Goal: Task Accomplishment & Management: Use online tool/utility

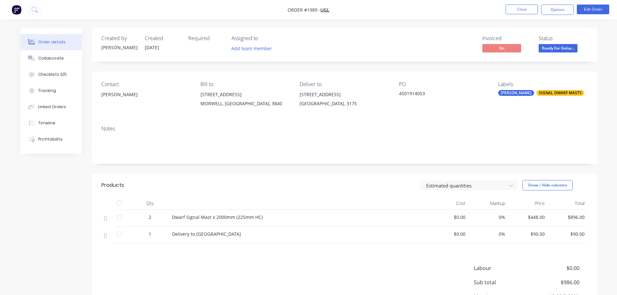
click at [556, 51] on span "Ready For Galva..." at bounding box center [557, 48] width 39 height 8
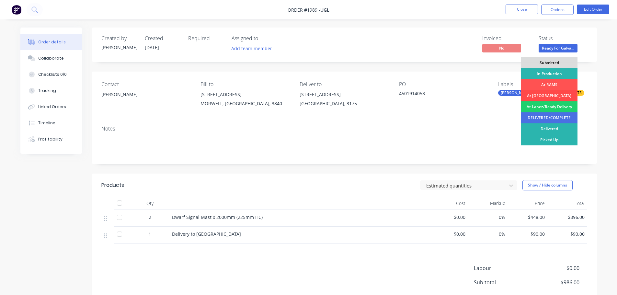
click at [550, 95] on div "At [GEOGRAPHIC_DATA]" at bounding box center [548, 95] width 57 height 11
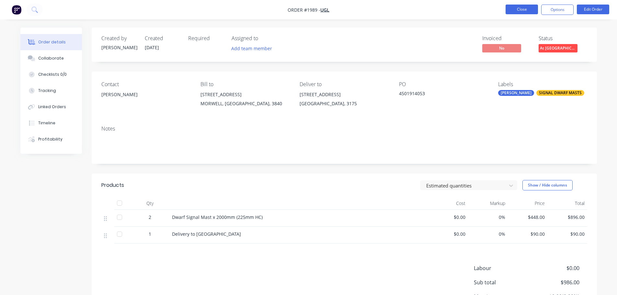
click at [524, 5] on button "Close" at bounding box center [521, 10] width 32 height 10
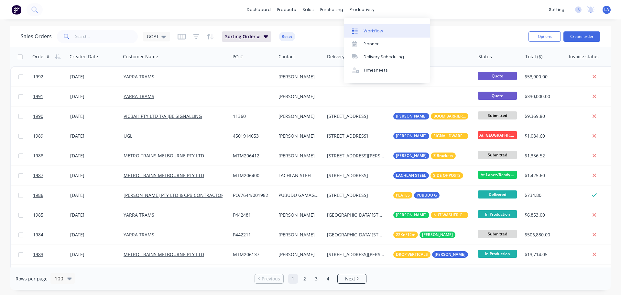
click at [364, 25] on link "Workflow" at bounding box center [387, 30] width 86 height 13
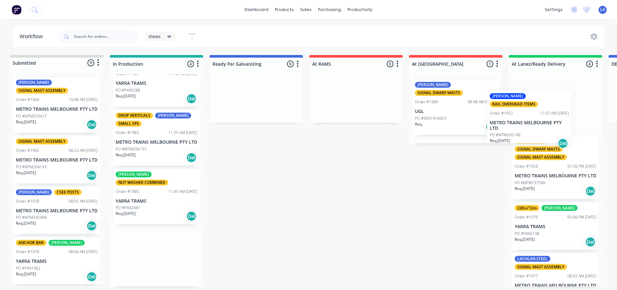
scroll to position [1, 40]
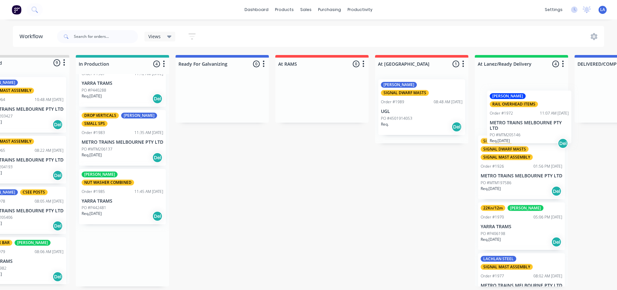
drag, startPoint x: 159, startPoint y: 138, endPoint x: 536, endPoint y: 118, distance: 377.9
click at [536, 118] on div "Submitted 9 Status colour #DBDCDC hex #DBDCDC Save Cancel Summaries Total order…" at bounding box center [403, 170] width 892 height 231
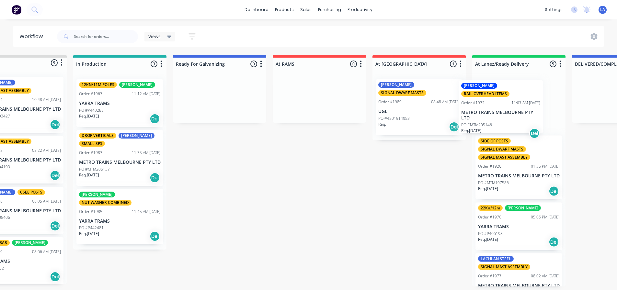
scroll to position [1, 41]
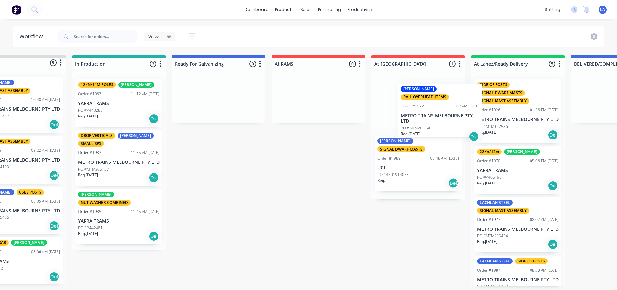
drag, startPoint x: 522, startPoint y: 106, endPoint x: 440, endPoint y: 112, distance: 81.8
click at [440, 112] on div "Submitted 9 Status colour #DBDCDC hex #DBDCDC Save Cancel Summaries Total order…" at bounding box center [400, 170] width 892 height 231
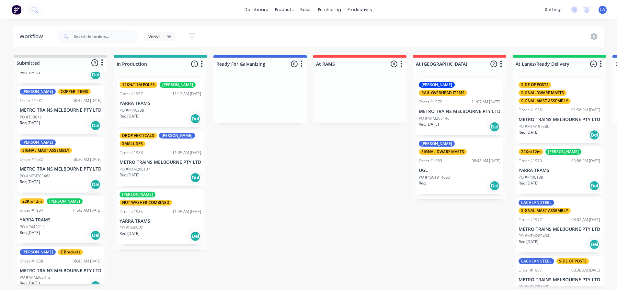
scroll to position [0, 0]
